Goal: Task Accomplishment & Management: Manage account settings

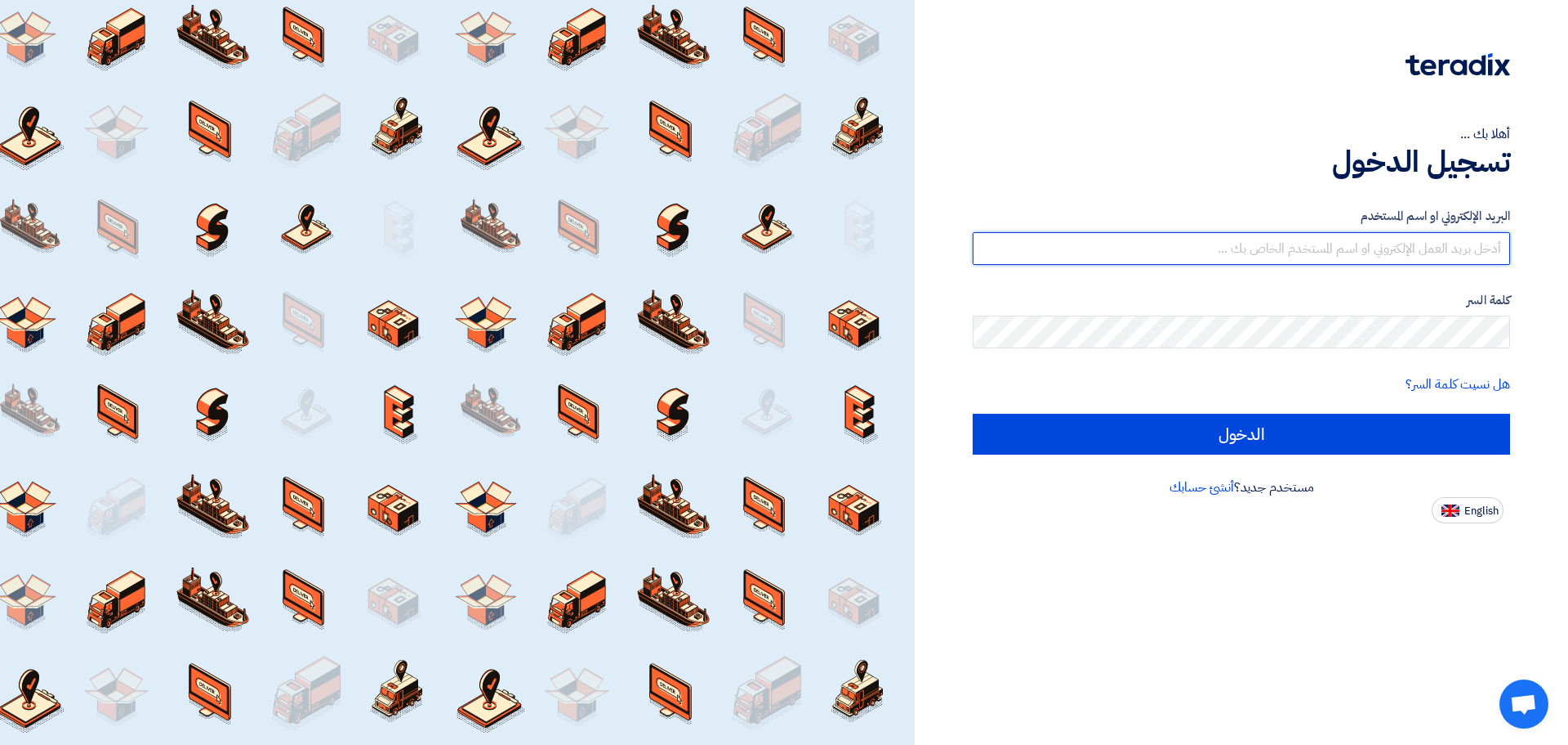
click at [1373, 252] on input "text" at bounding box center [1242, 248] width 538 height 33
type input "[EMAIL_ADDRESS][DOMAIN_NAME]"
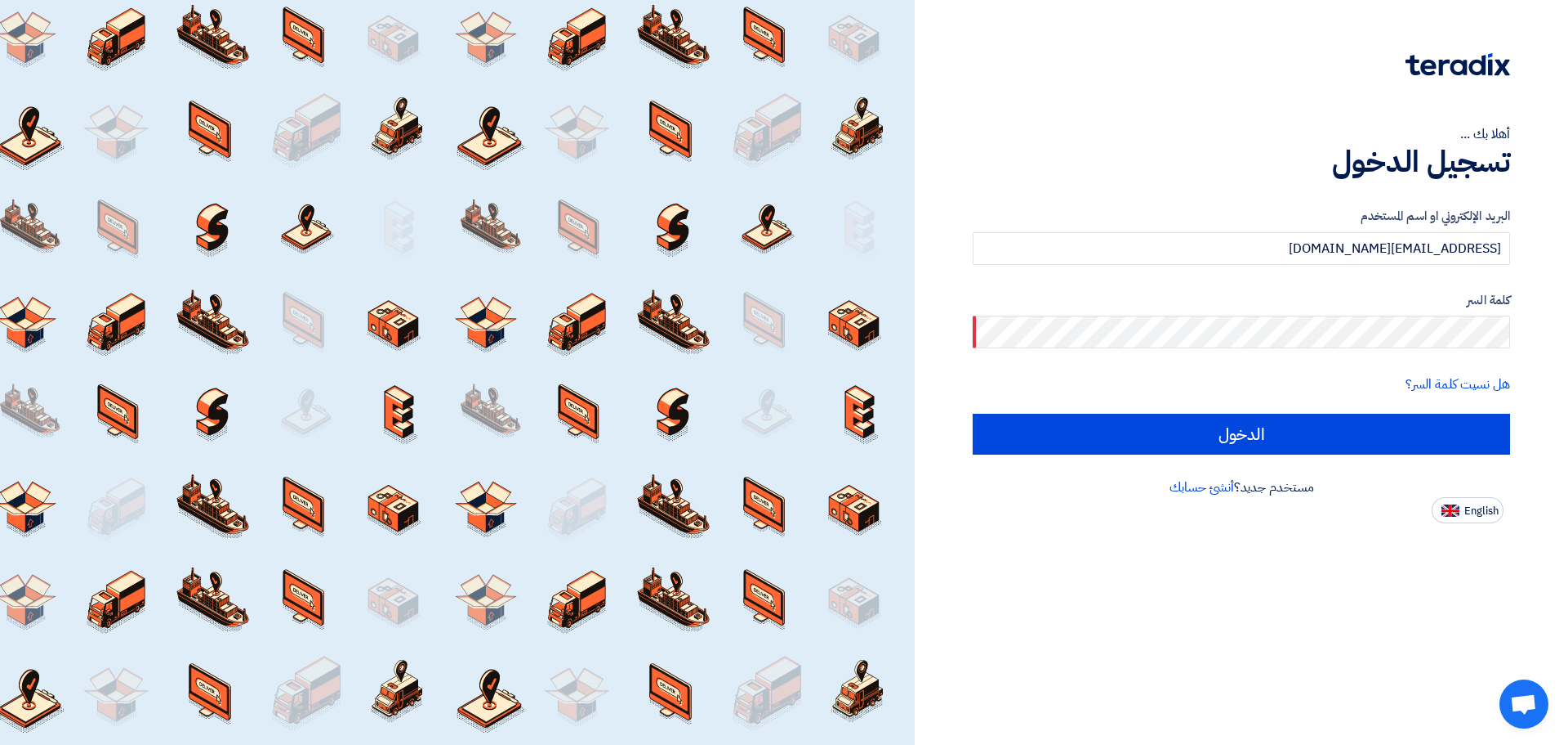
click at [703, 218] on div at bounding box center [457, 372] width 915 height 745
drag, startPoint x: 171, startPoint y: 10, endPoint x: 1346, endPoint y: 594, distance: 1312.1
click at [1346, 594] on div "أهلا بك ... تسجيل الدخول البريد الإلكتروني او اسم المستخدم [EMAIL_ADDRESS][DOMA…" at bounding box center [1241, 372] width 653 height 745
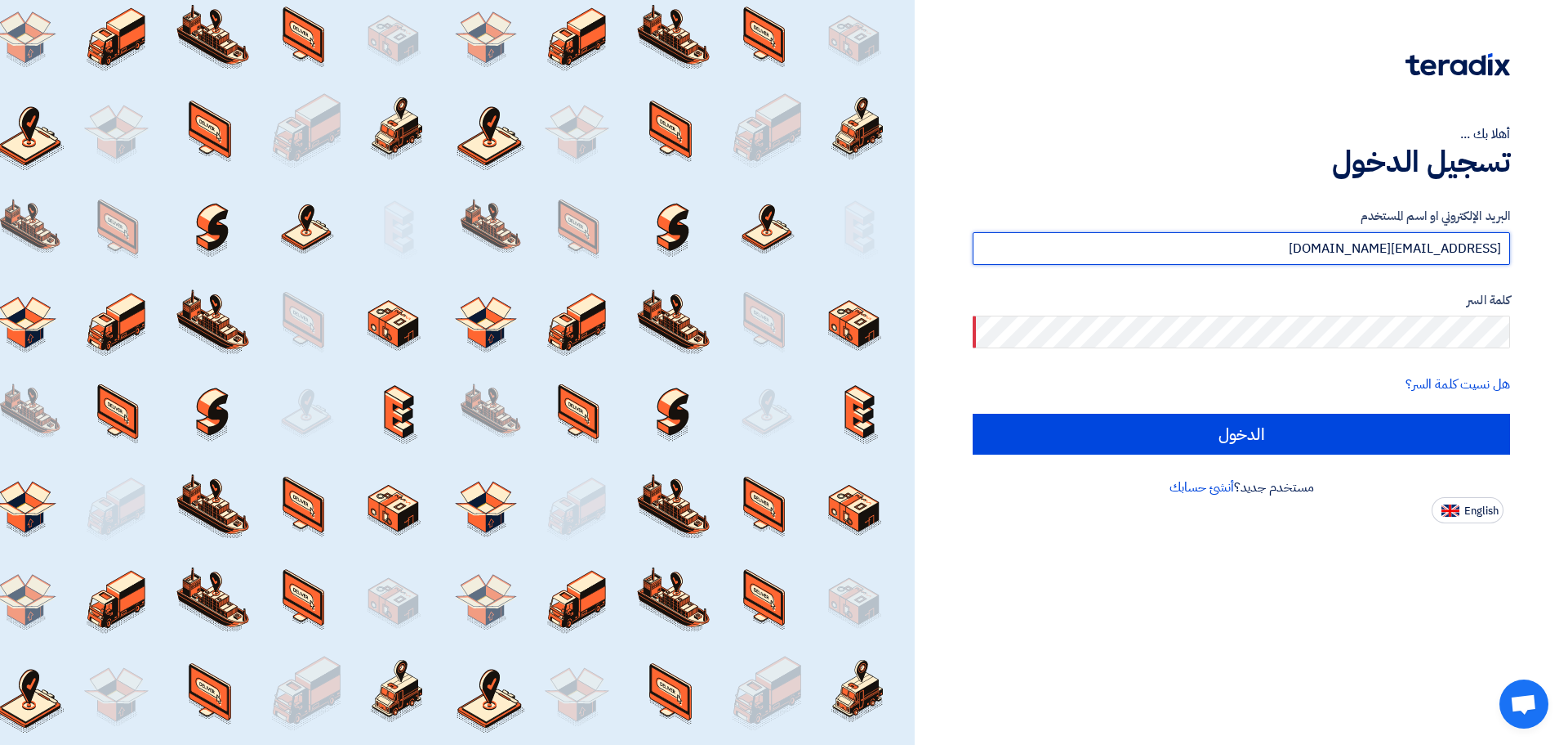
click at [1284, 247] on input "[EMAIL_ADDRESS][DOMAIN_NAME]" at bounding box center [1242, 248] width 538 height 33
click at [1284, 247] on input "text" at bounding box center [1242, 248] width 538 height 33
type input "ر"
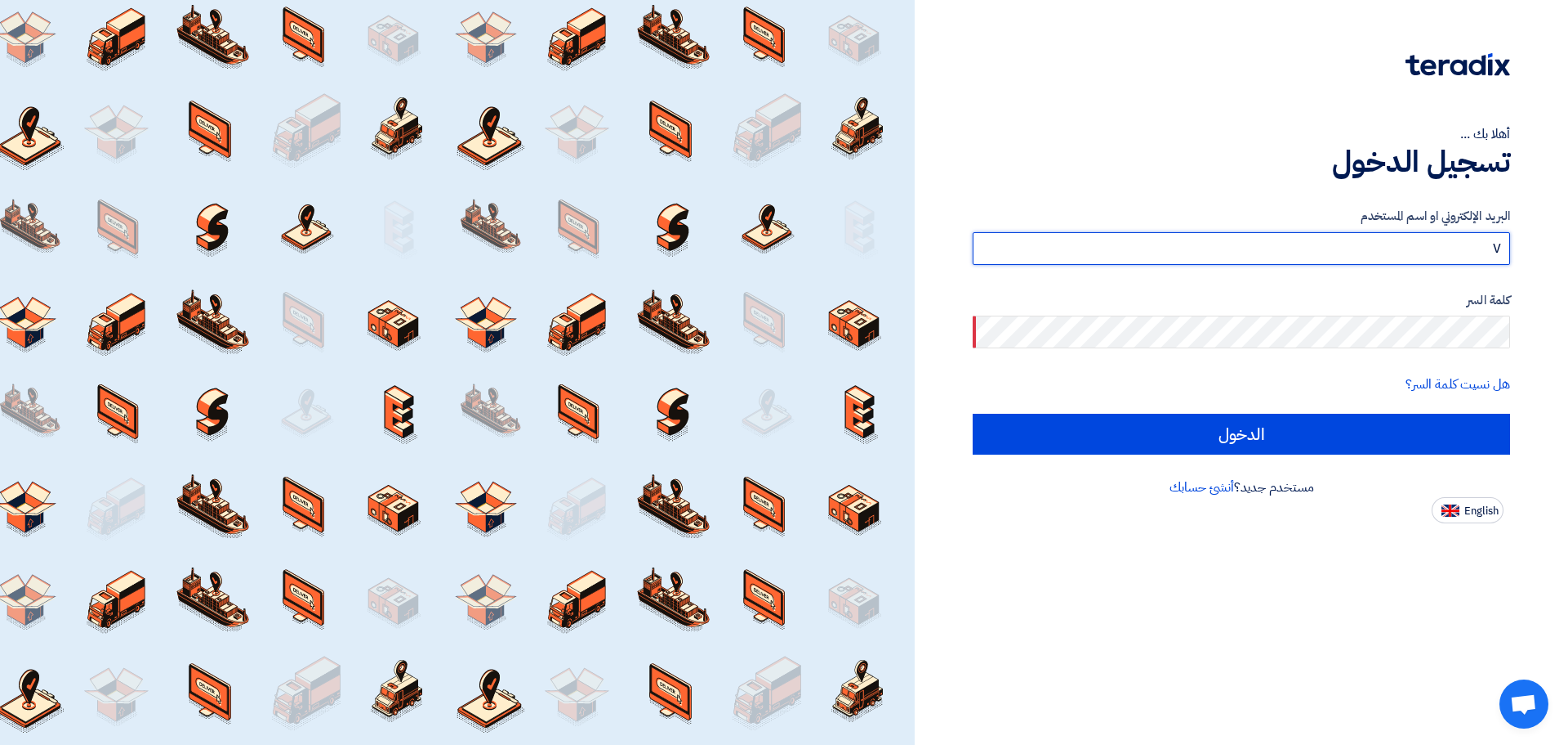
type input "V"
